Goal: Task Accomplishment & Management: Use online tool/utility

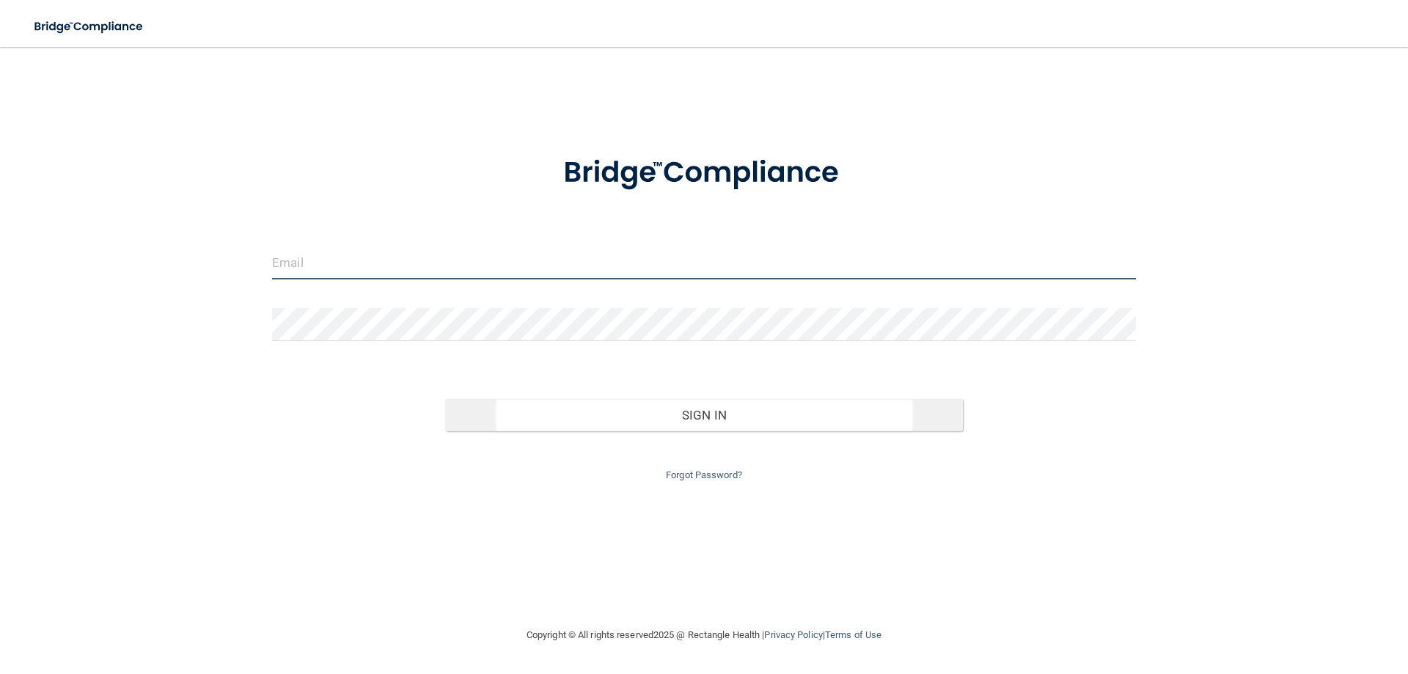
type input "[EMAIL_ADDRESS][DOMAIN_NAME]"
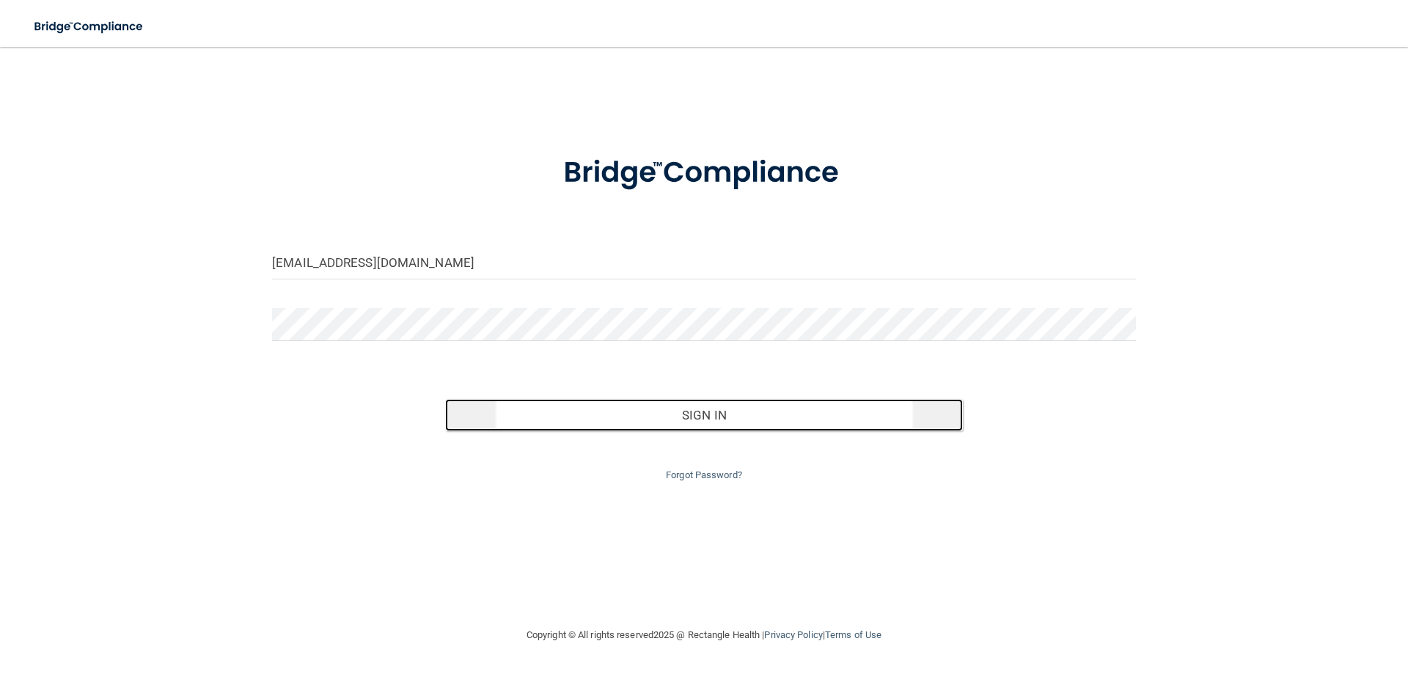
click at [667, 422] on button "Sign In" at bounding box center [704, 415] width 519 height 32
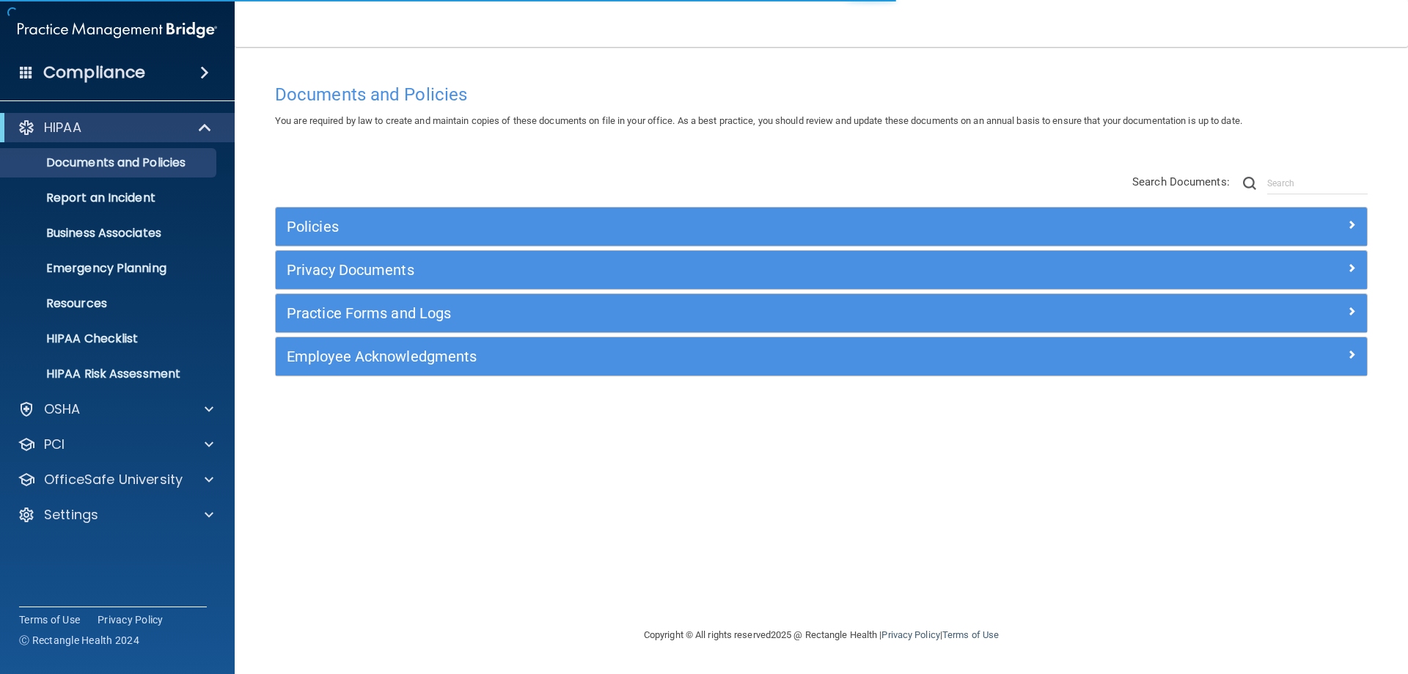
click at [78, 499] on div "HIPAA Documents and Policies Report an Incident Business Associates Emergency P…" at bounding box center [117, 324] width 235 height 434
click at [76, 506] on p "Settings" at bounding box center [71, 515] width 54 height 18
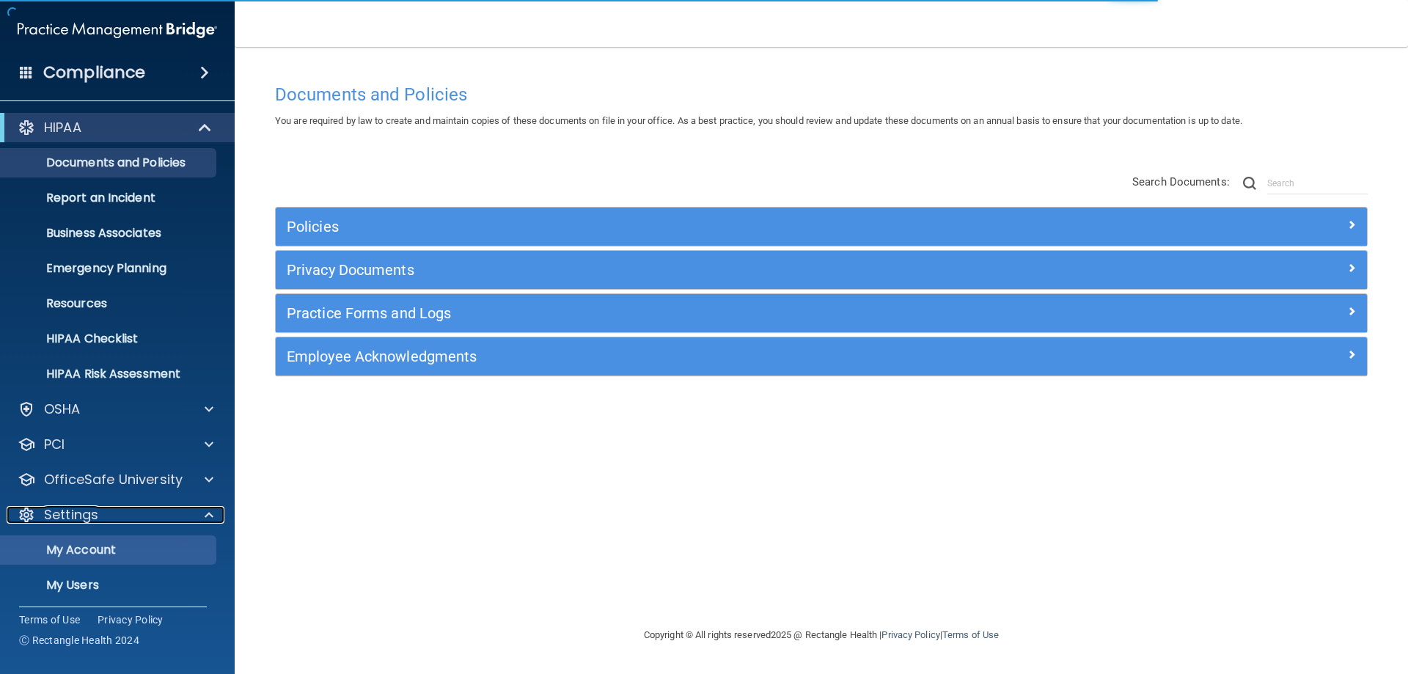
scroll to position [76, 0]
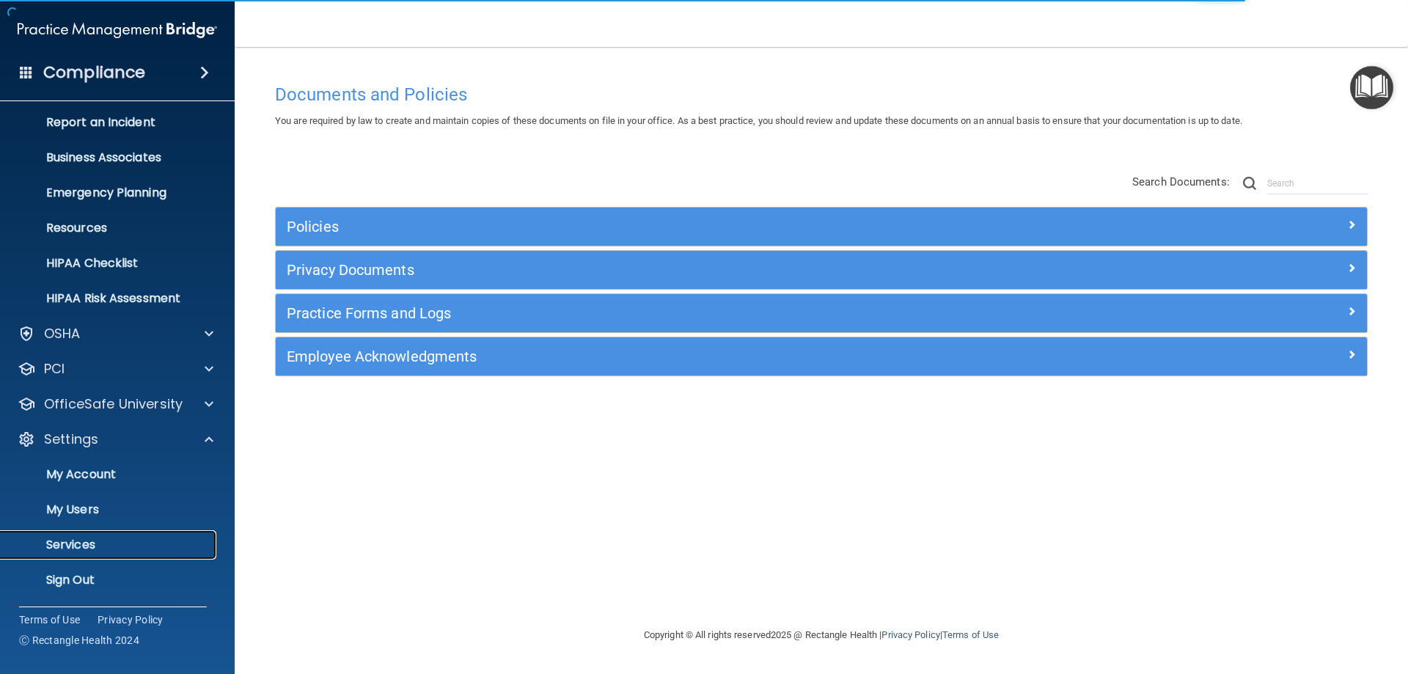
click at [70, 554] on link "Services" at bounding box center [100, 544] width 231 height 29
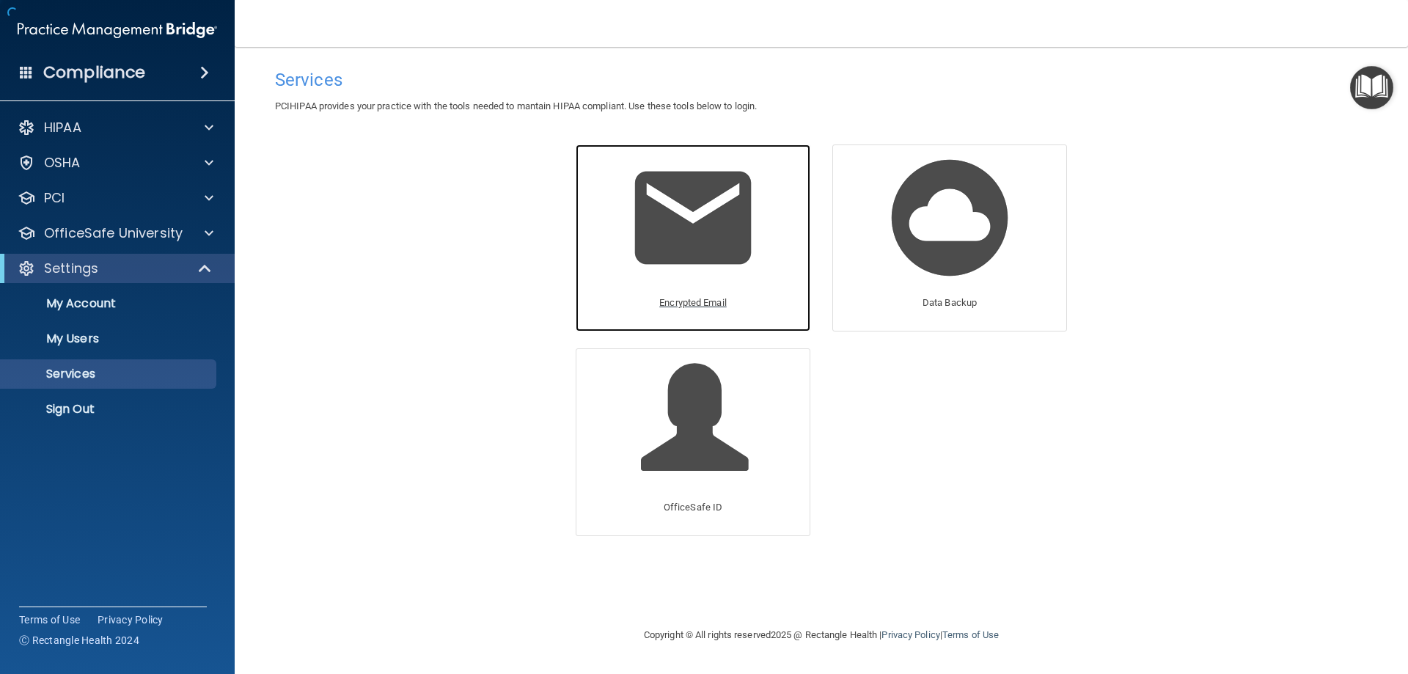
click at [649, 260] on img at bounding box center [692, 217] width 139 height 139
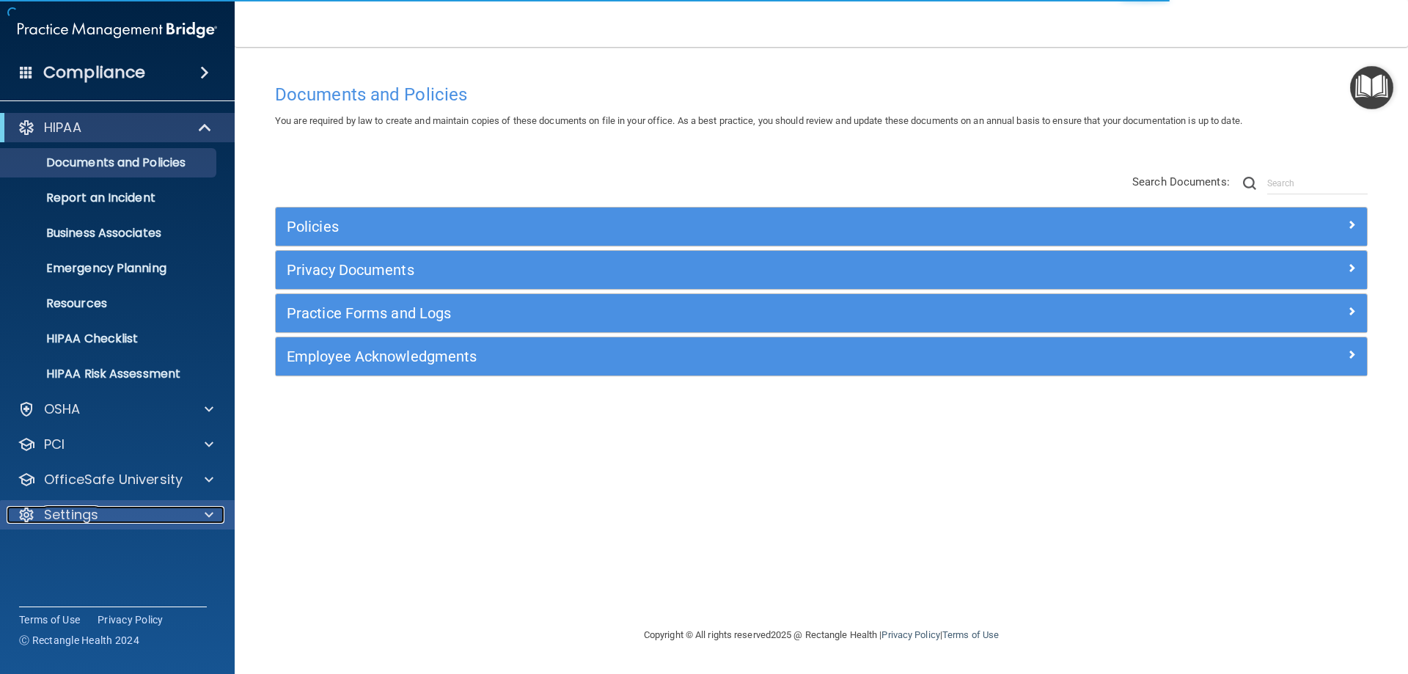
click at [53, 517] on p "Settings" at bounding box center [71, 515] width 54 height 18
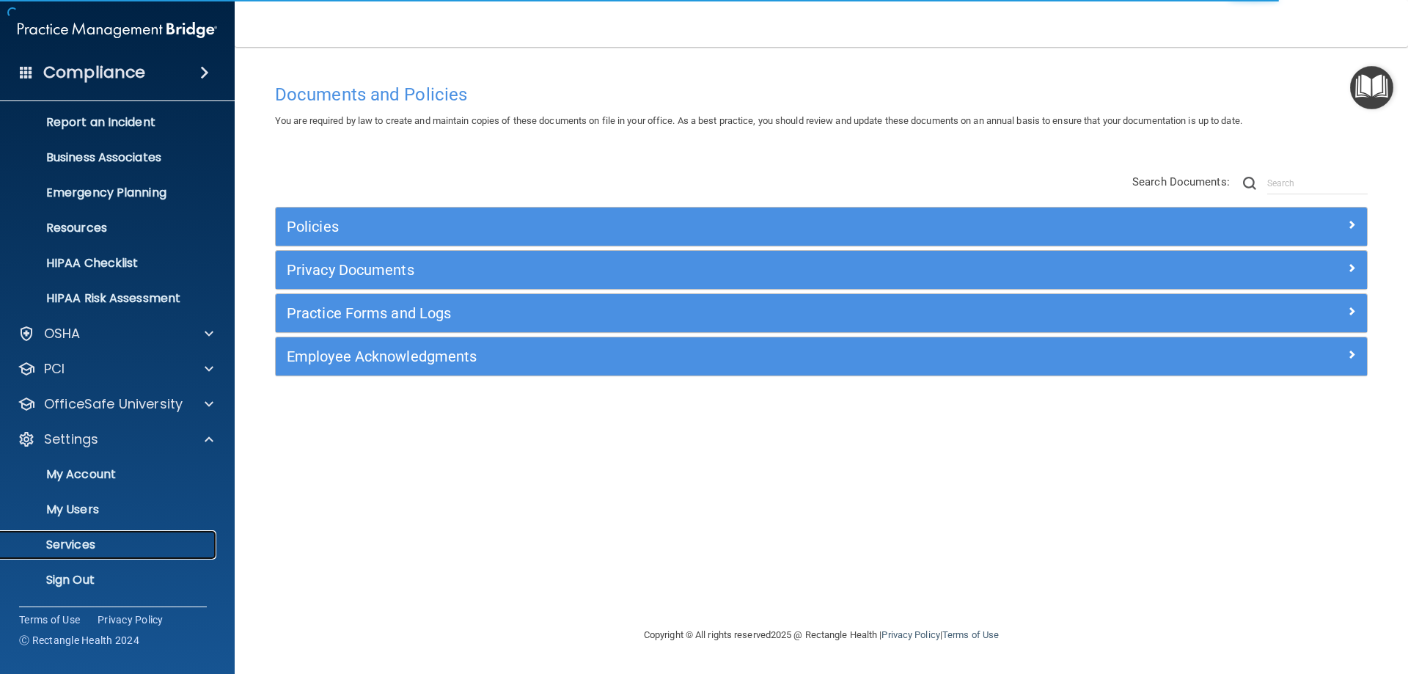
click at [86, 544] on p "Services" at bounding box center [110, 545] width 200 height 15
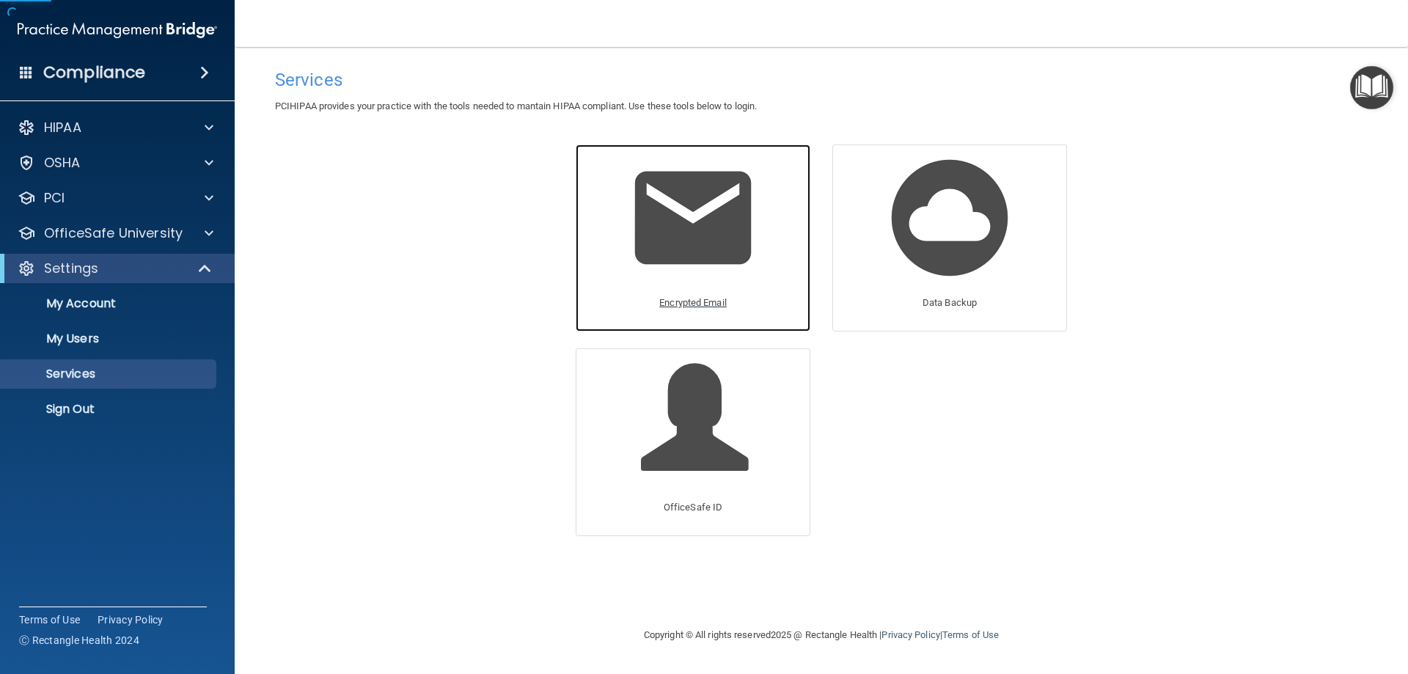
click at [777, 223] on div "Encrypted Email" at bounding box center [693, 237] width 235 height 187
